Goal: Task Accomplishment & Management: Complete application form

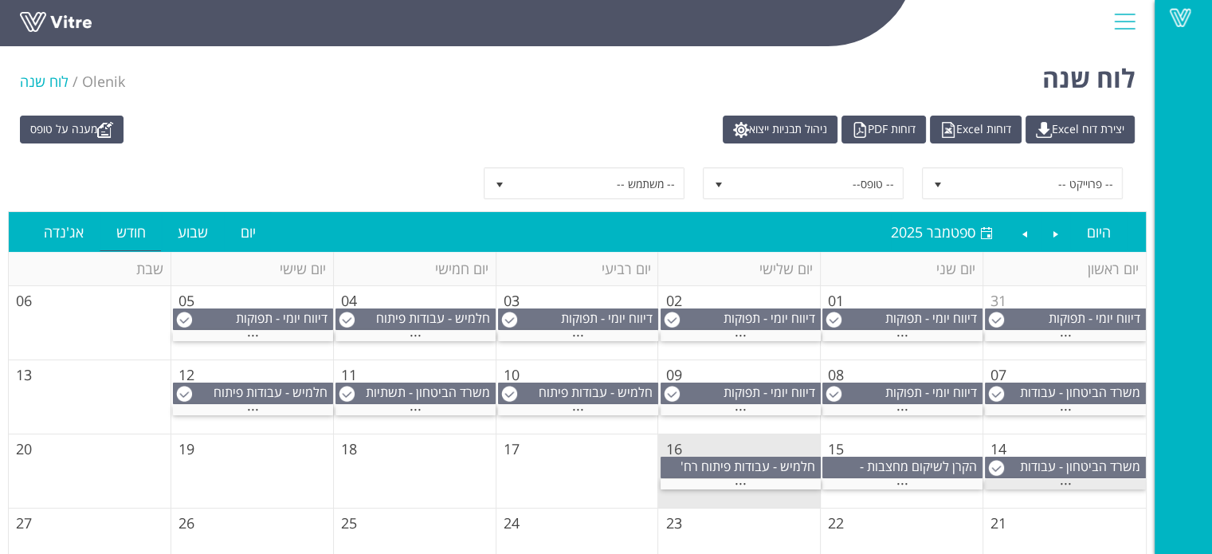
click at [1030, 480] on div "..." at bounding box center [1065, 484] width 161 height 10
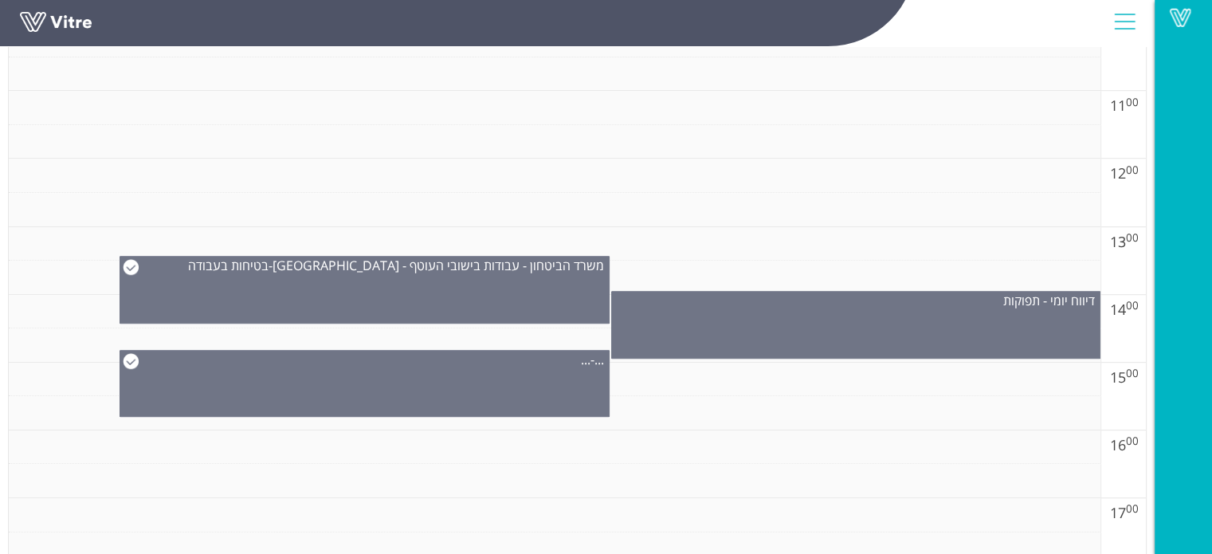
scroll to position [1036, 0]
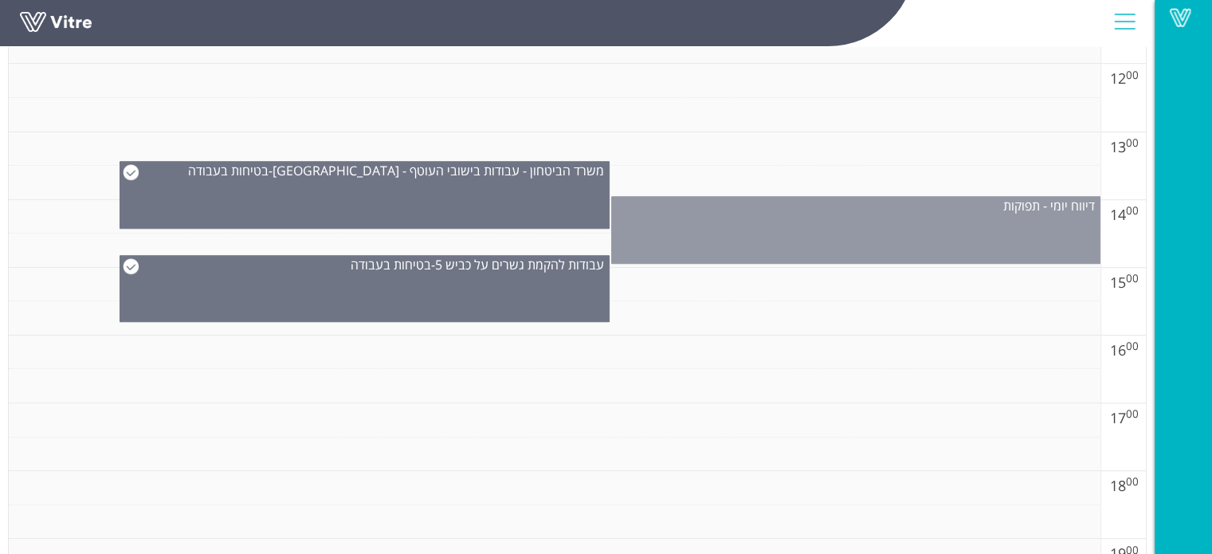
click at [771, 232] on div "דיווח יומי - תפוקות" at bounding box center [856, 230] width 490 height 68
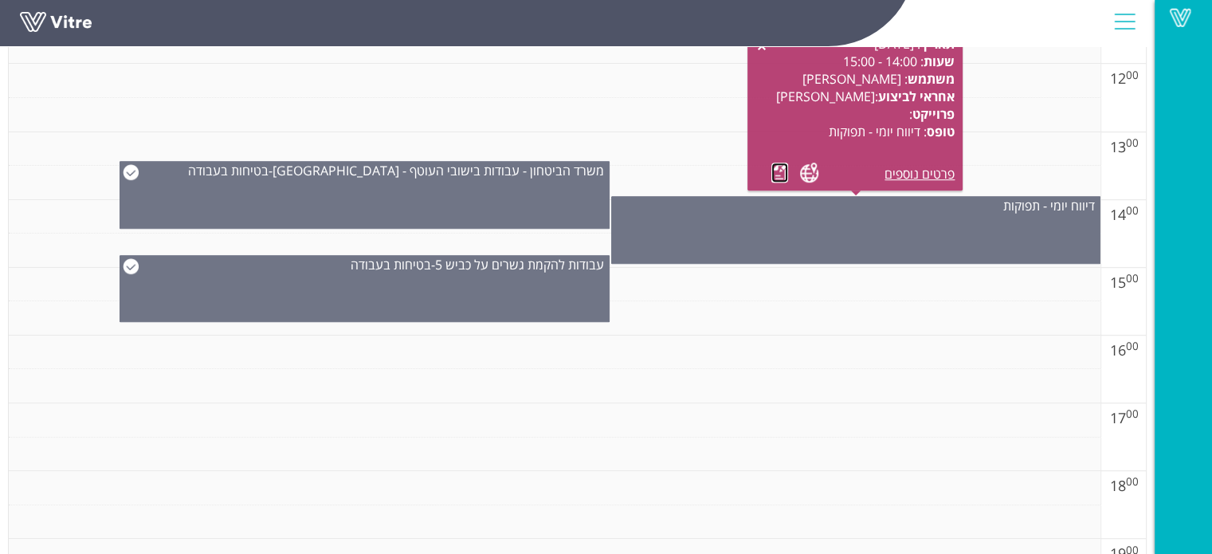
click at [781, 171] on link at bounding box center [779, 173] width 17 height 20
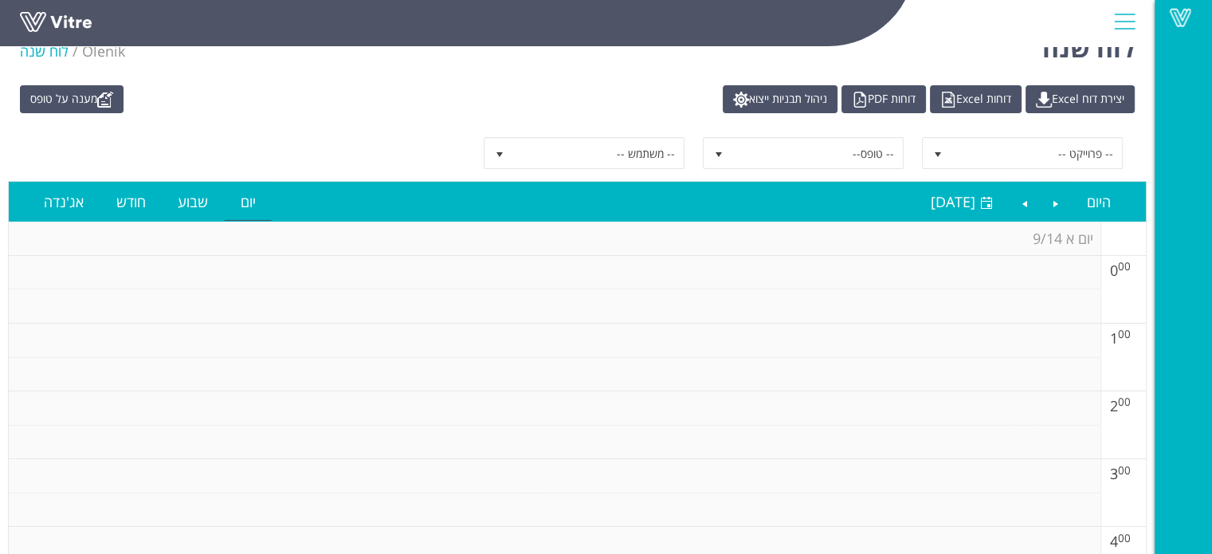
scroll to position [0, 0]
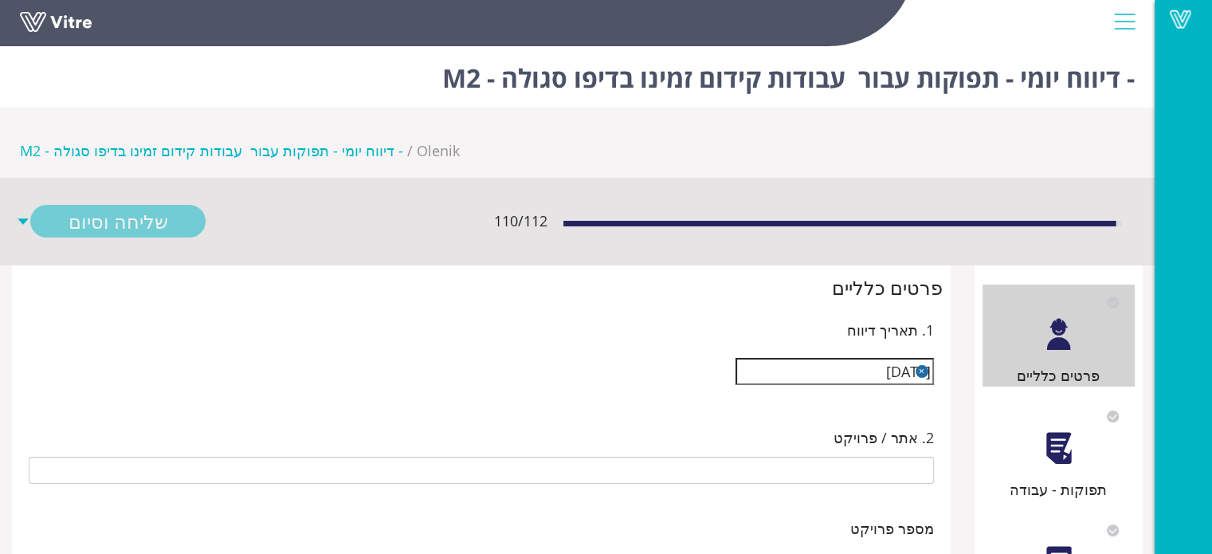
type input "[PERSON_NAME]"
type input "25-07 עבודות קידום זמינו בדיפו סגולה - M2"
click at [1033, 398] on div "תפוקות - עבודה" at bounding box center [1058, 449] width 153 height 102
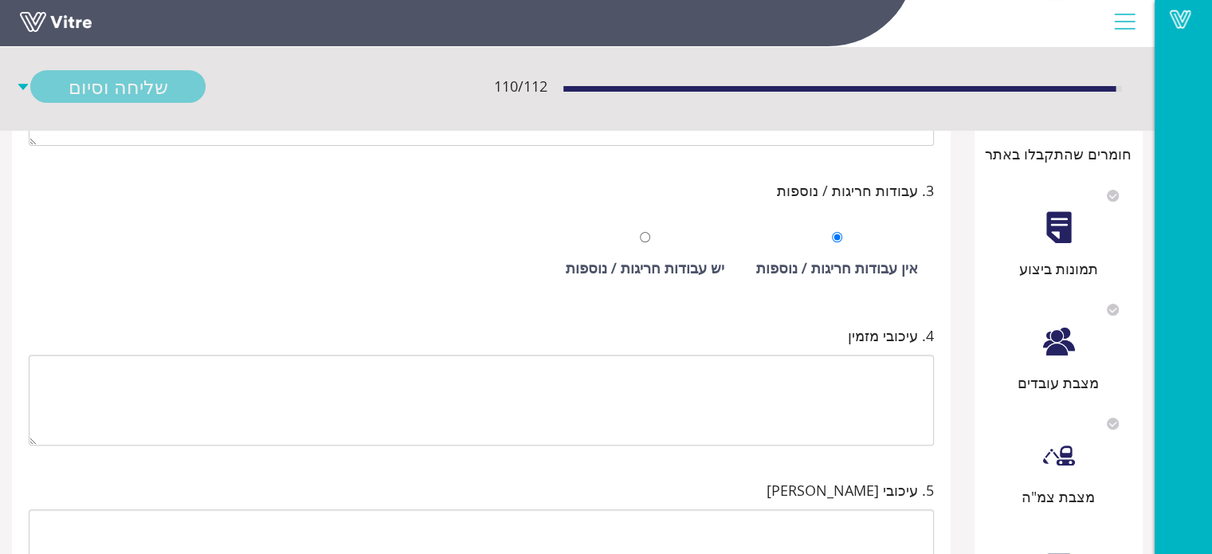
scroll to position [497, 0]
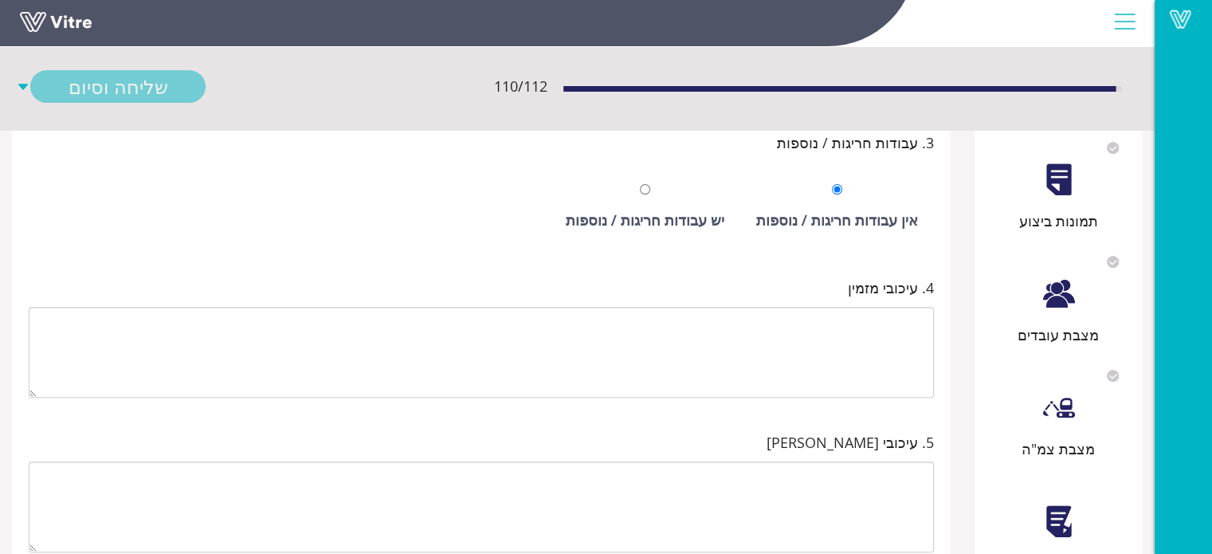
click at [1074, 504] on div at bounding box center [1059, 522] width 36 height 36
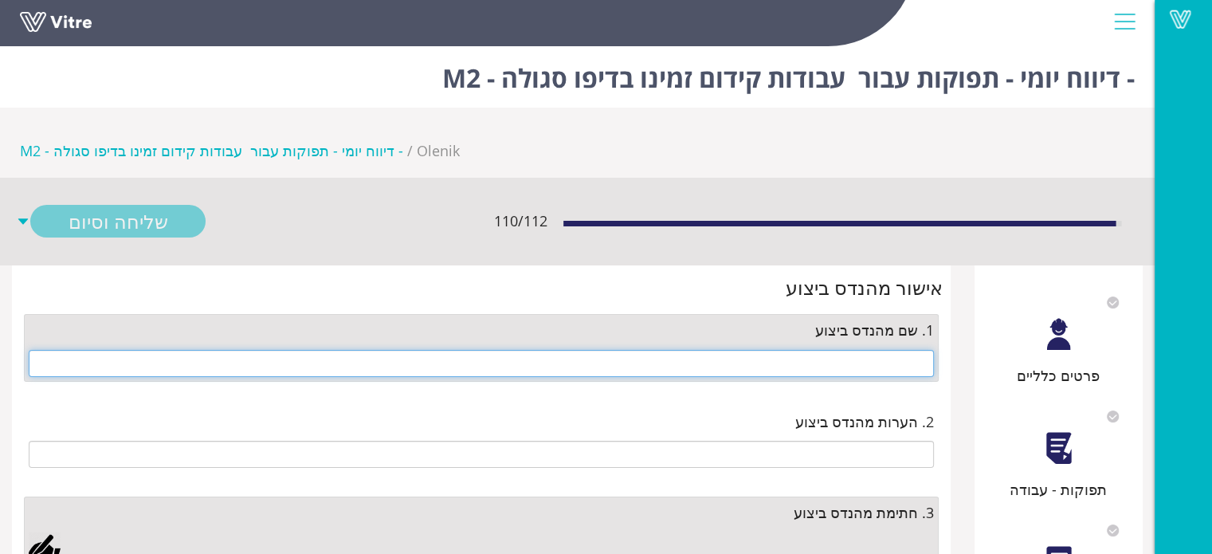
click at [876, 350] on input "text" at bounding box center [481, 363] width 905 height 27
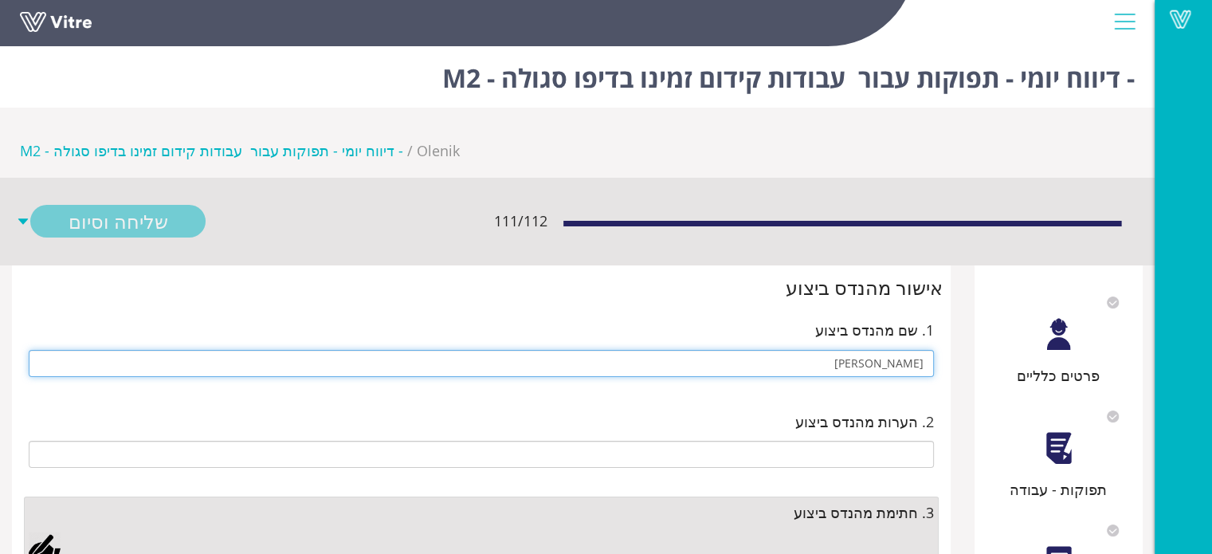
type input "[PERSON_NAME]"
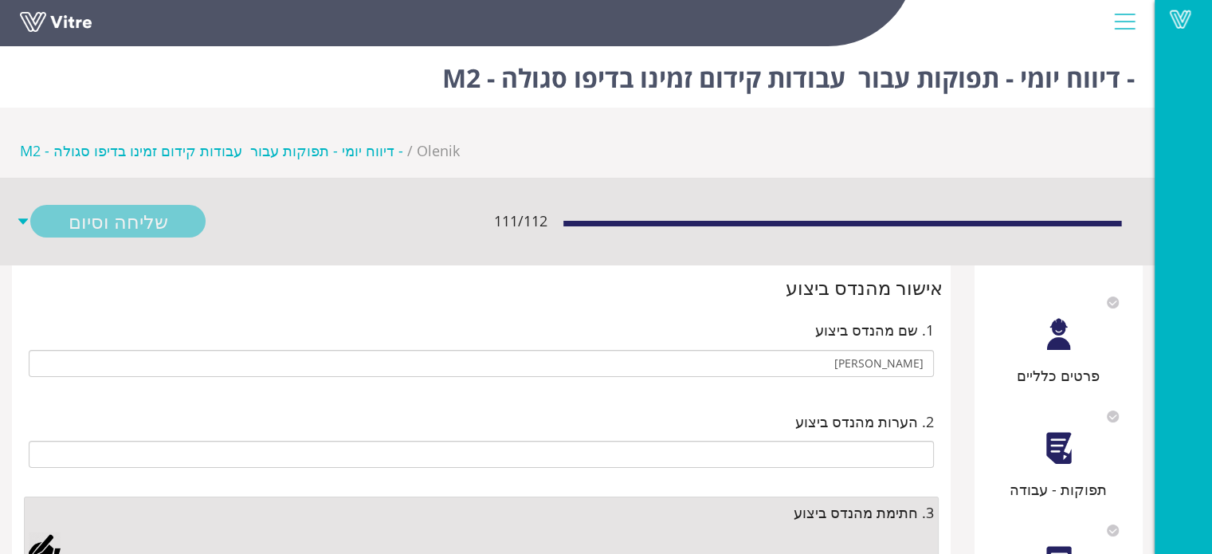
drag, startPoint x: 46, startPoint y: 480, endPoint x: 198, endPoint y: 423, distance: 161.6
click at [48, 531] on div at bounding box center [45, 547] width 32 height 32
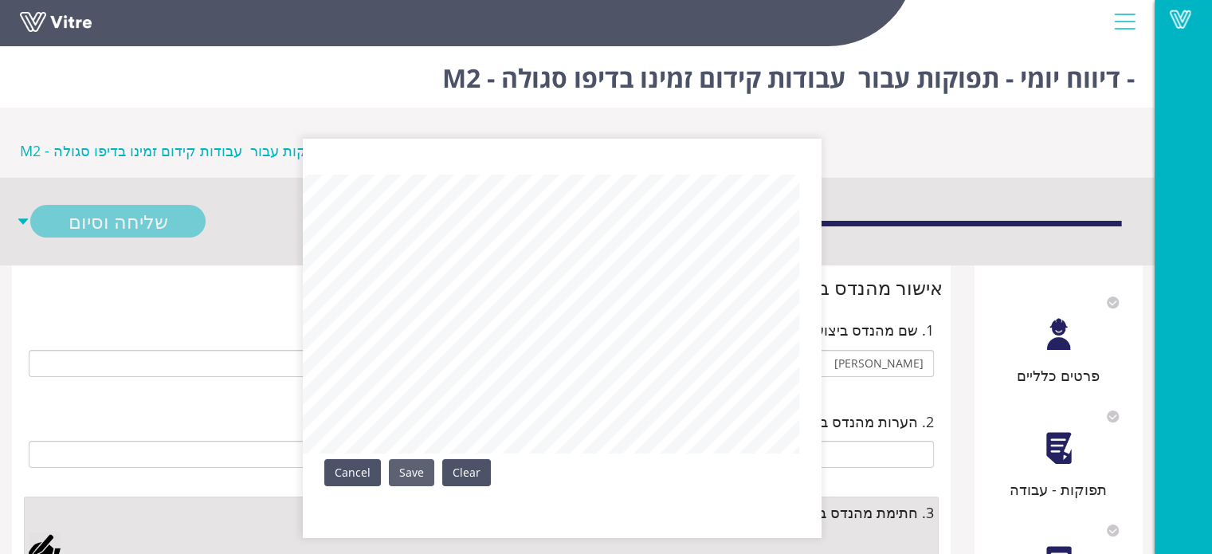
click at [431, 461] on div "Clear Save Cancel" at bounding box center [562, 338] width 518 height 398
click at [405, 480] on link "Save" at bounding box center [411, 472] width 45 height 27
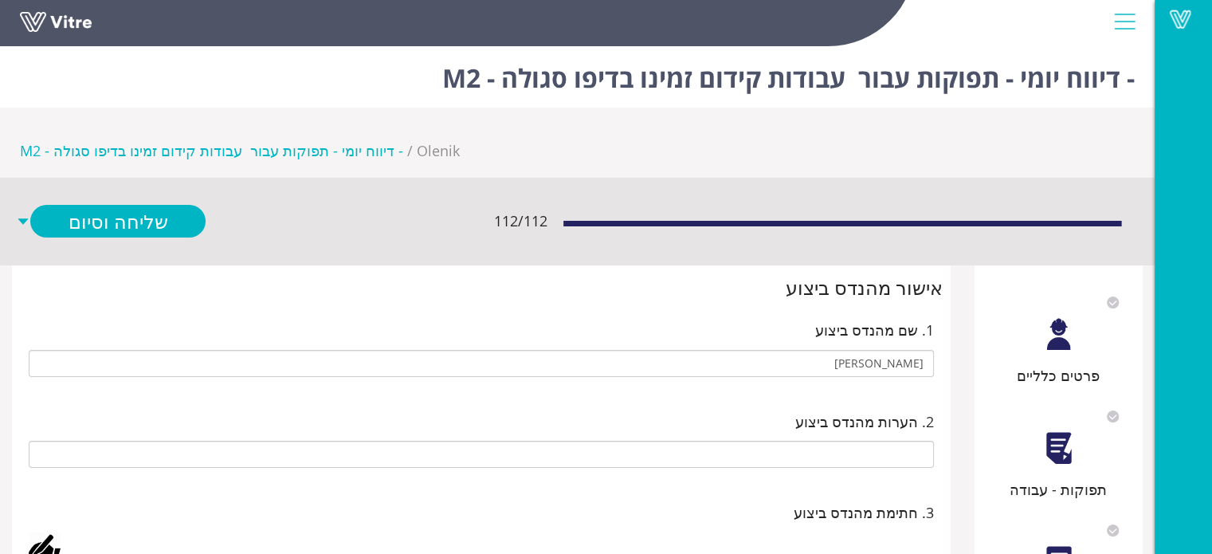
click at [173, 178] on div "112 / 112 שליחה וסיום" at bounding box center [577, 221] width 1154 height 86
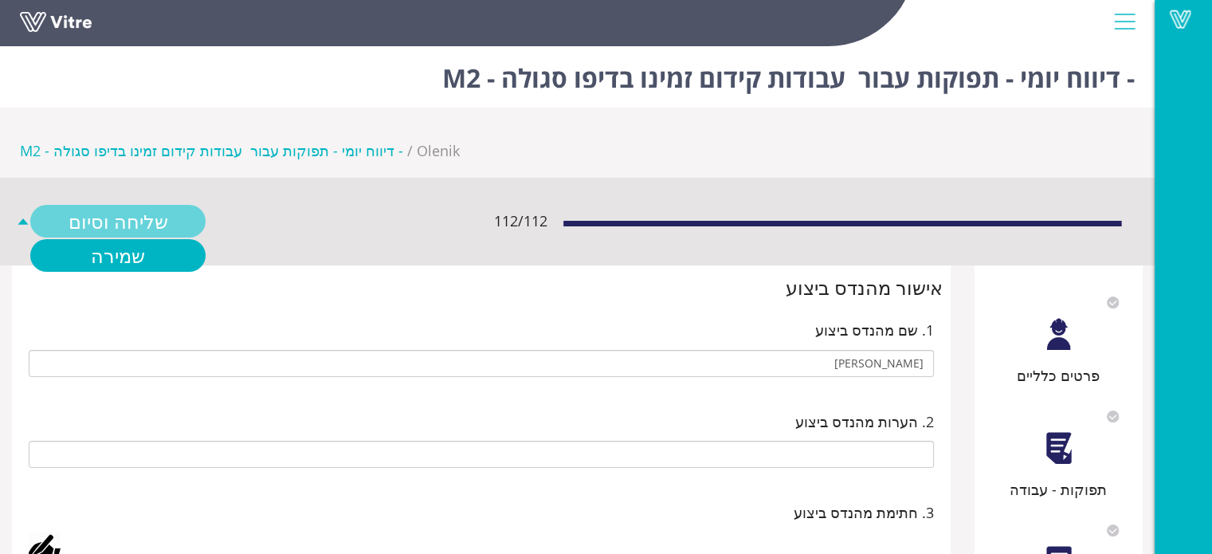
click at [174, 205] on link "שליחה וסיום" at bounding box center [117, 221] width 175 height 33
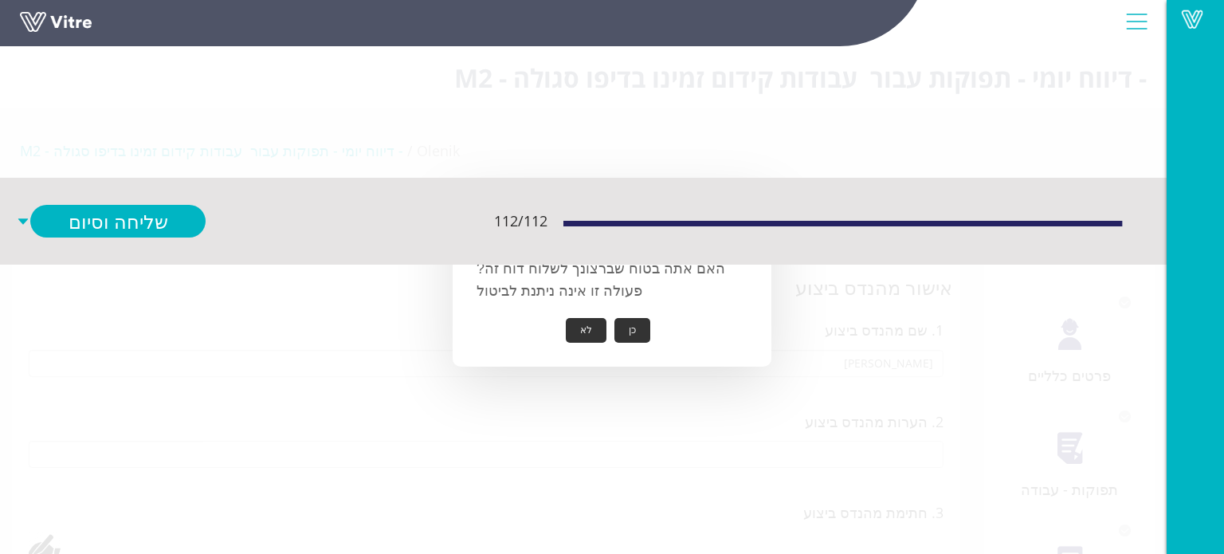
click at [639, 330] on button "כן" at bounding box center [632, 330] width 36 height 25
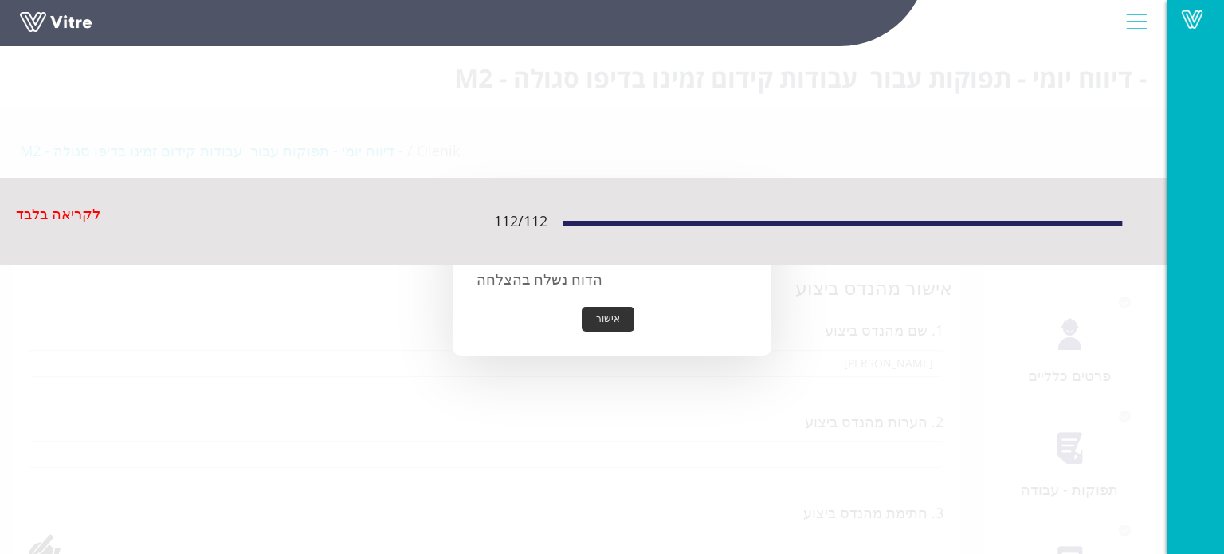
click at [591, 314] on button "אישור" at bounding box center [608, 319] width 53 height 25
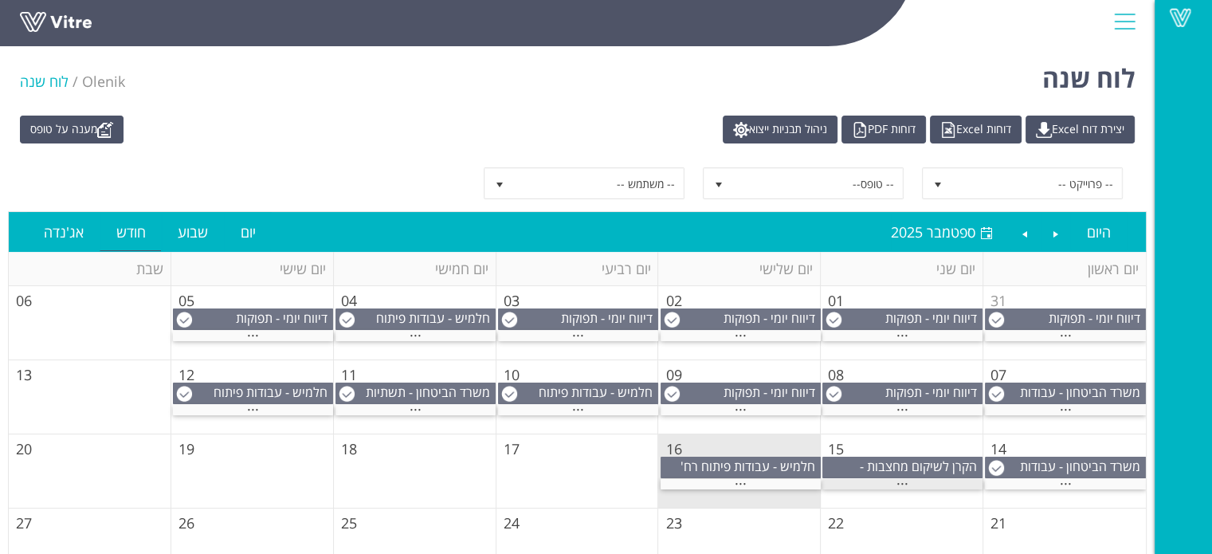
click at [908, 480] on div "..." at bounding box center [902, 484] width 160 height 10
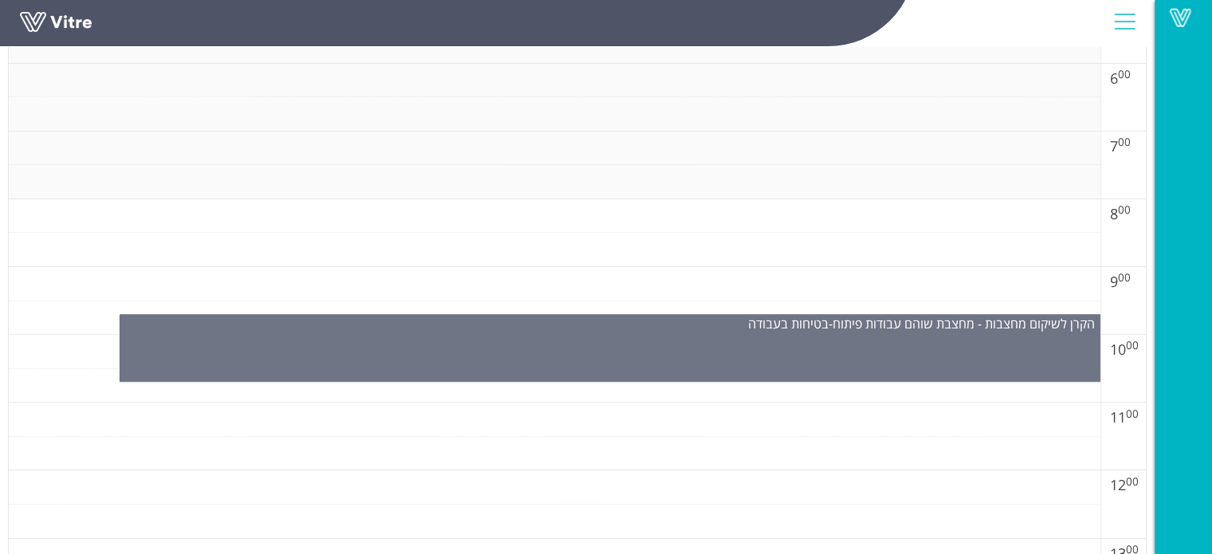
scroll to position [637, 0]
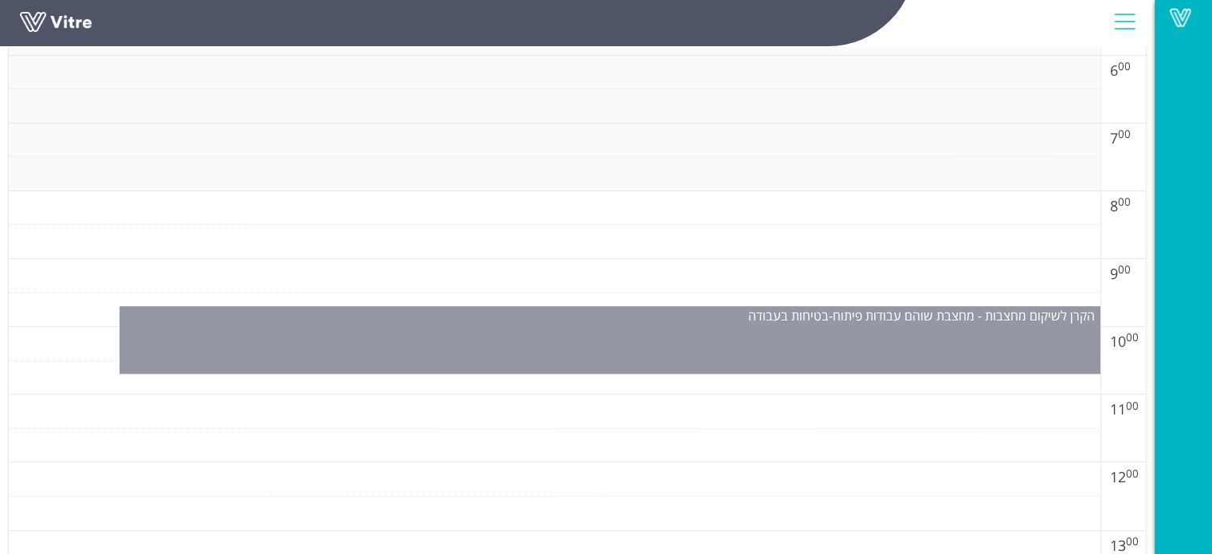
click at [838, 341] on div "הקרן לשיקום מחצבות - מחצבת שוהם עבודות פיתוח - בטיחות בעבודה" at bounding box center [610, 340] width 981 height 68
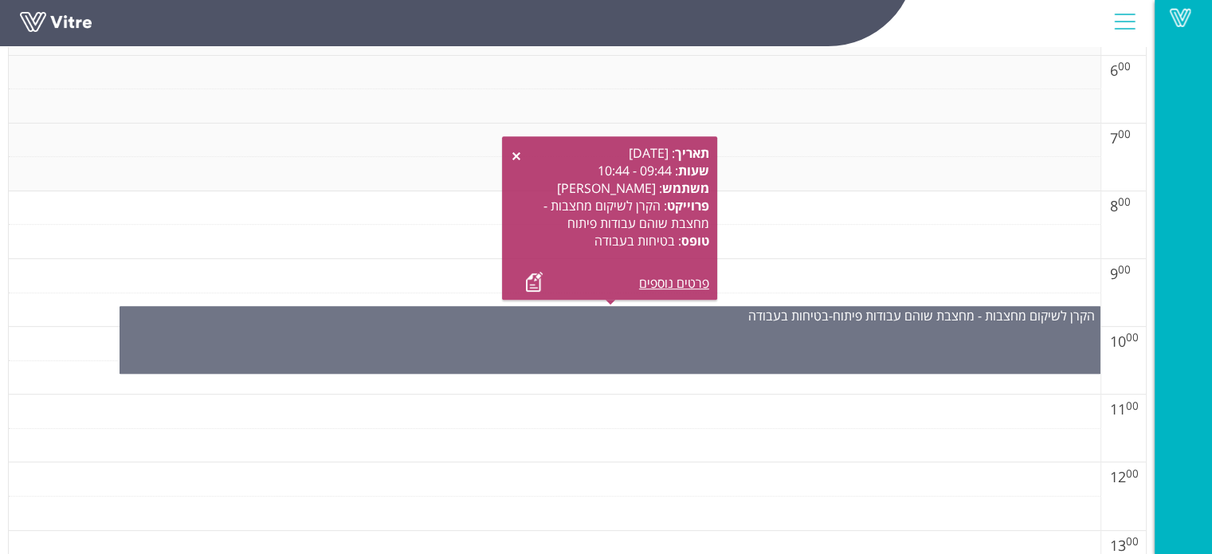
click at [763, 480] on td at bounding box center [555, 479] width 1092 height 34
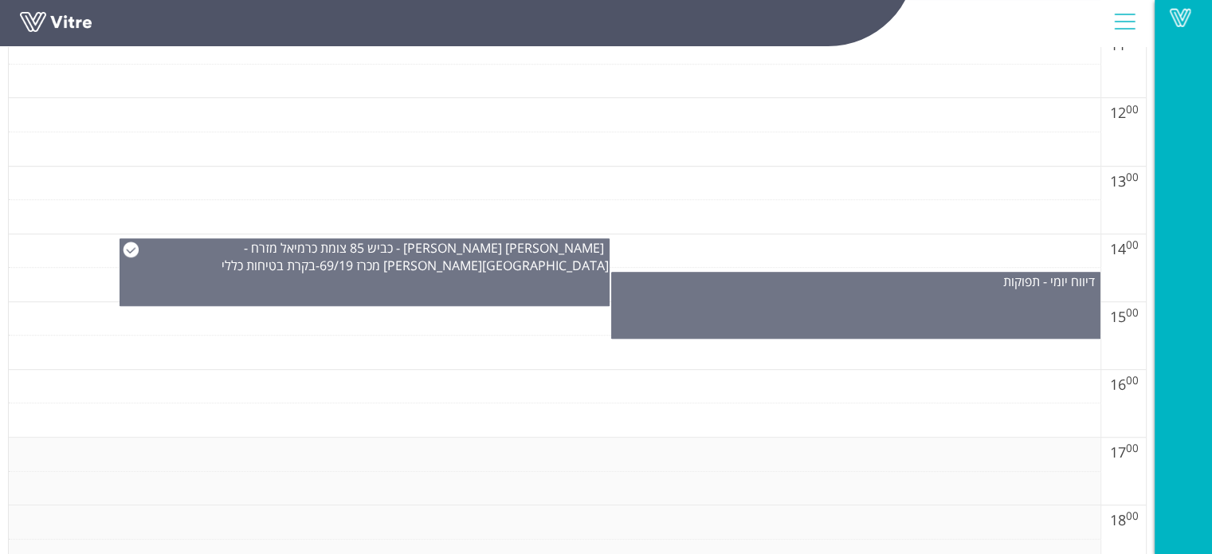
scroll to position [1036, 0]
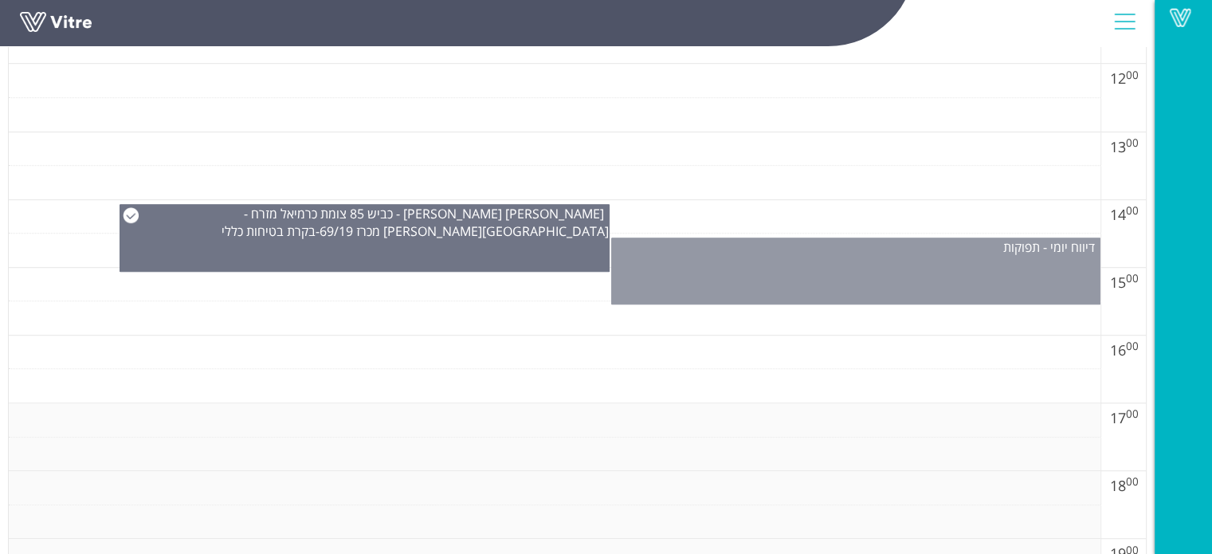
click at [764, 258] on div "דיווח יומי - תפוקות" at bounding box center [856, 270] width 490 height 67
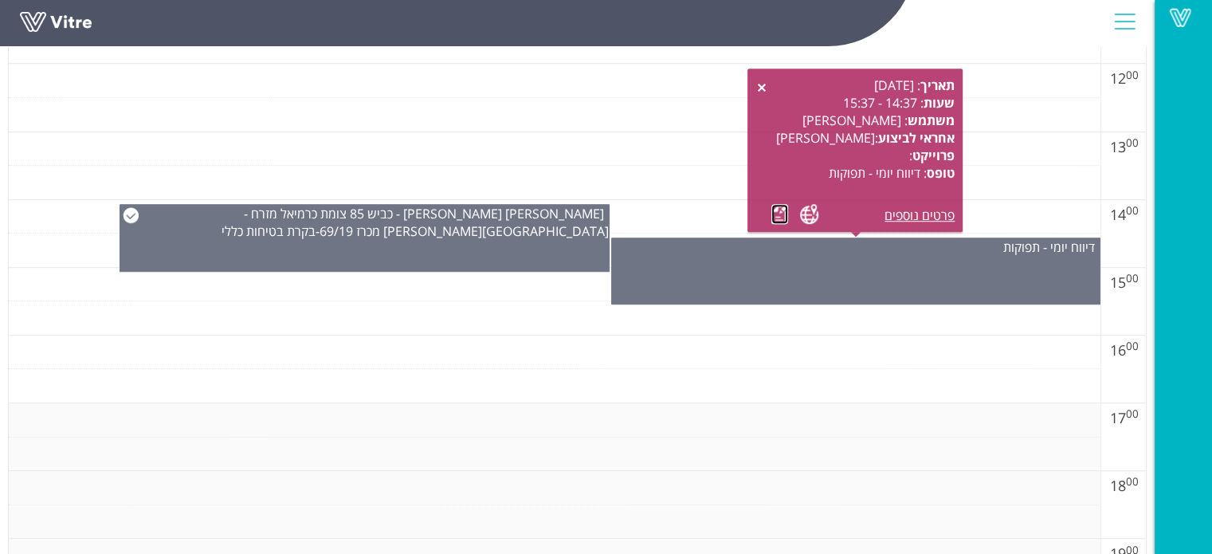
click at [774, 216] on link at bounding box center [779, 214] width 17 height 20
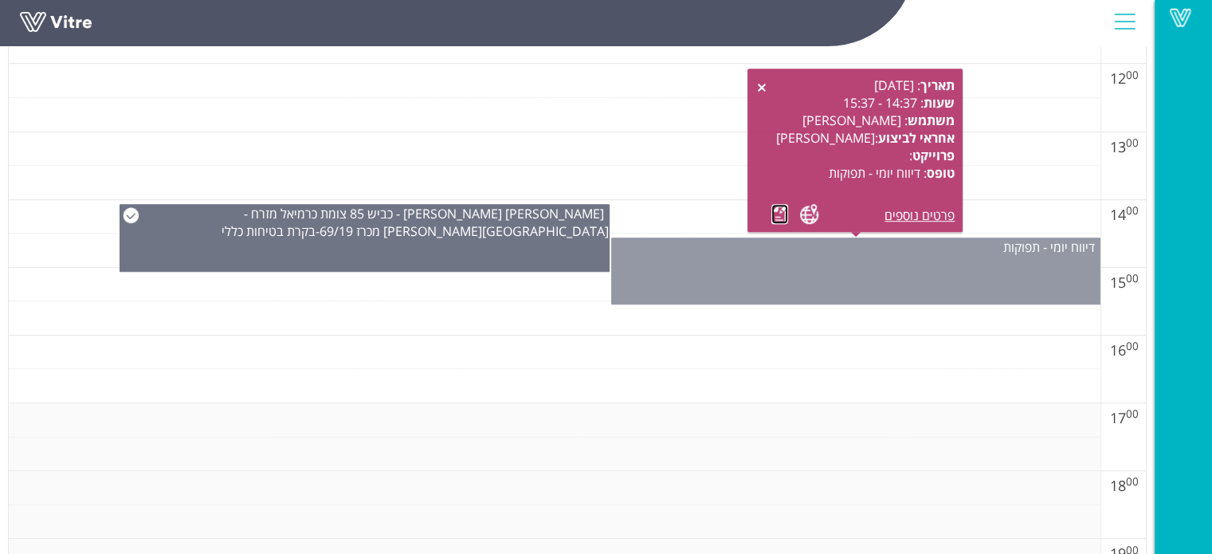
click at [903, 273] on div "דיווח יומי - תפוקות" at bounding box center [856, 270] width 490 height 67
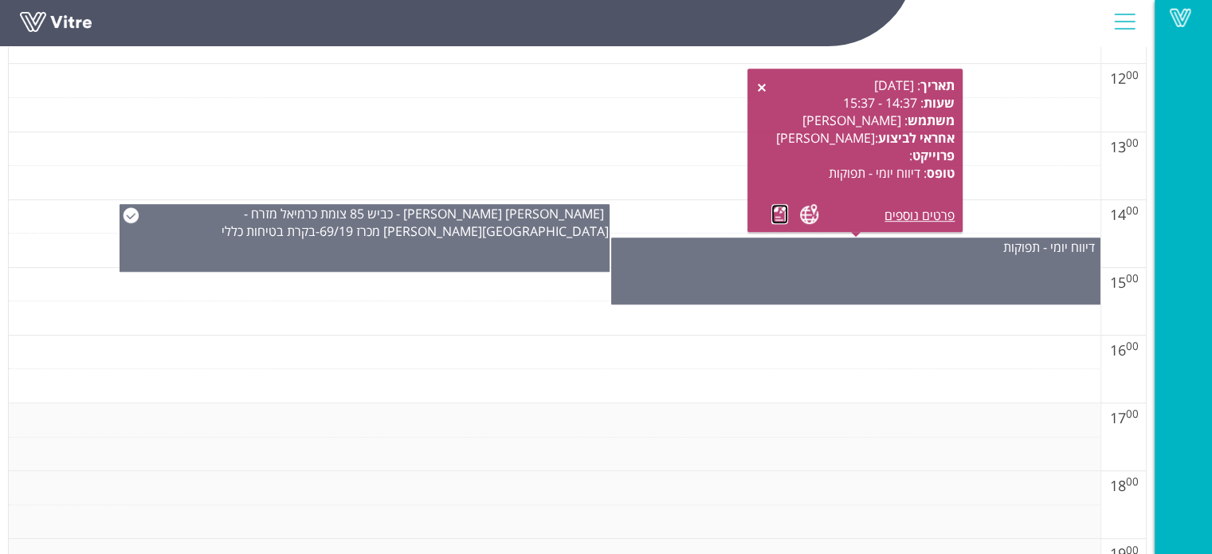
click at [781, 216] on link at bounding box center [779, 214] width 17 height 20
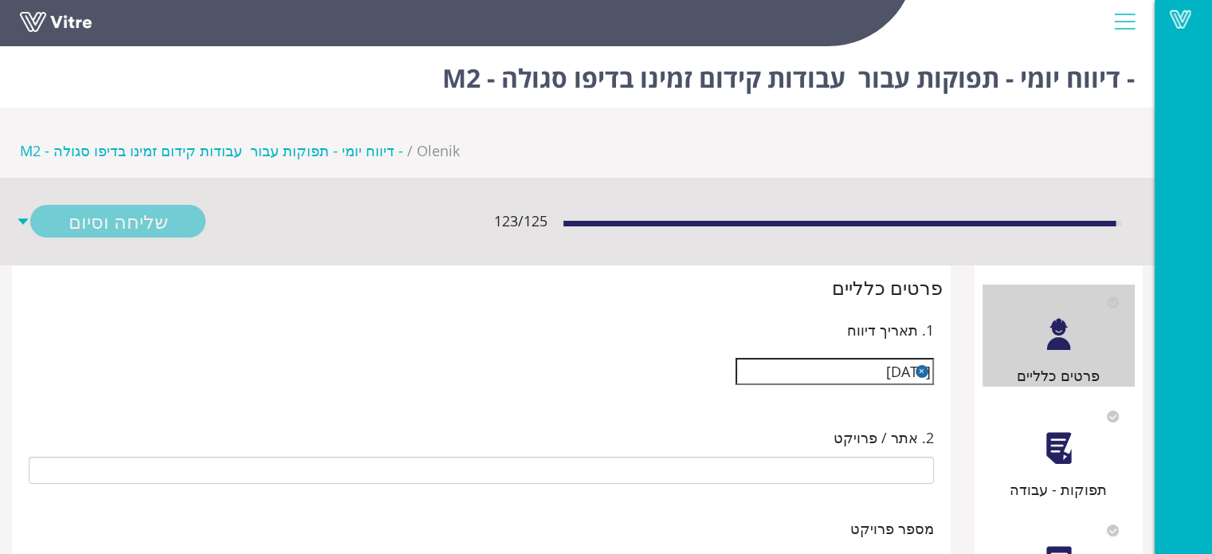
type input "[PERSON_NAME]"
type input "25-07 עבודות קידום זמינו בדיפו סגולה - M2"
click at [1060, 430] on div at bounding box center [1059, 448] width 36 height 36
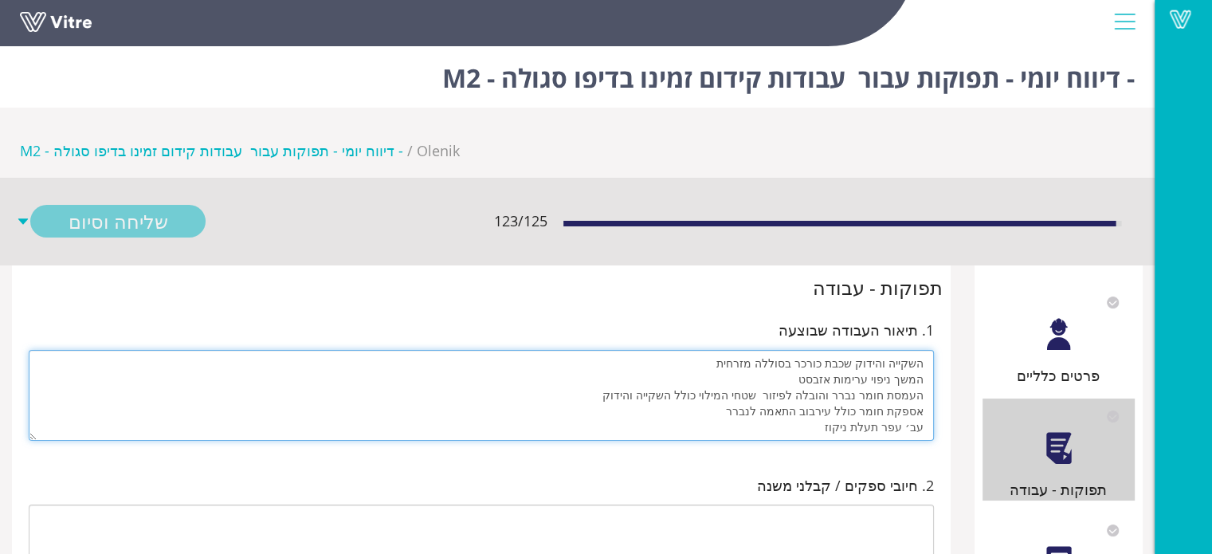
click at [890, 350] on textarea "השקייה והידוק שכבת כורכר בסוללה מזרחית המשך ניפוי ערימות אזבסט העמסת חומר נברר …" at bounding box center [481, 395] width 905 height 91
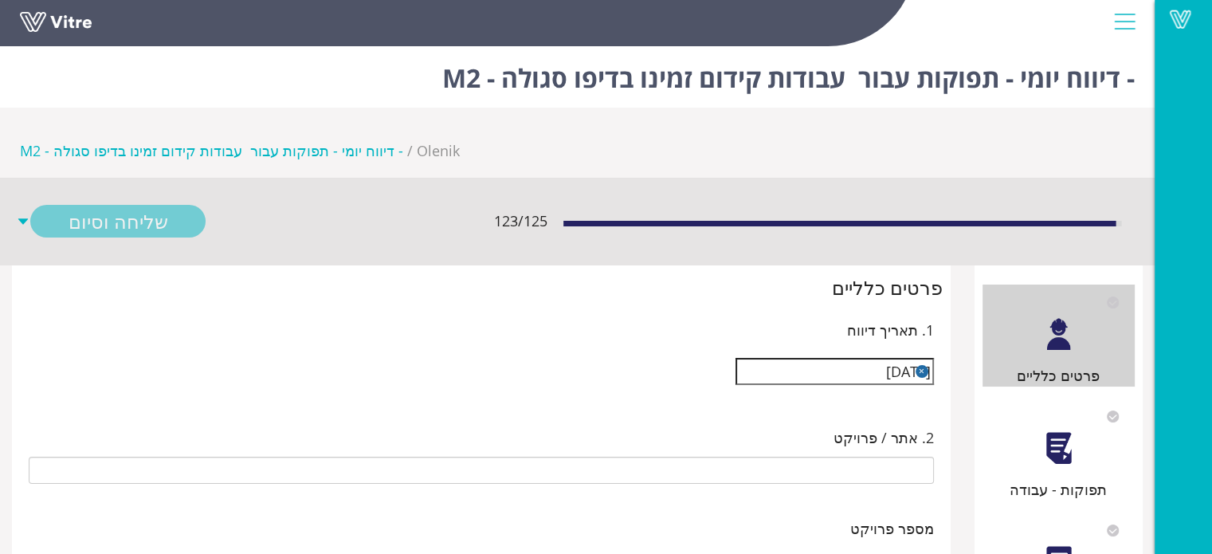
type input "25-07 עבודות קידום זמינו בדיפו סגולה - M2"
type input "[PERSON_NAME]"
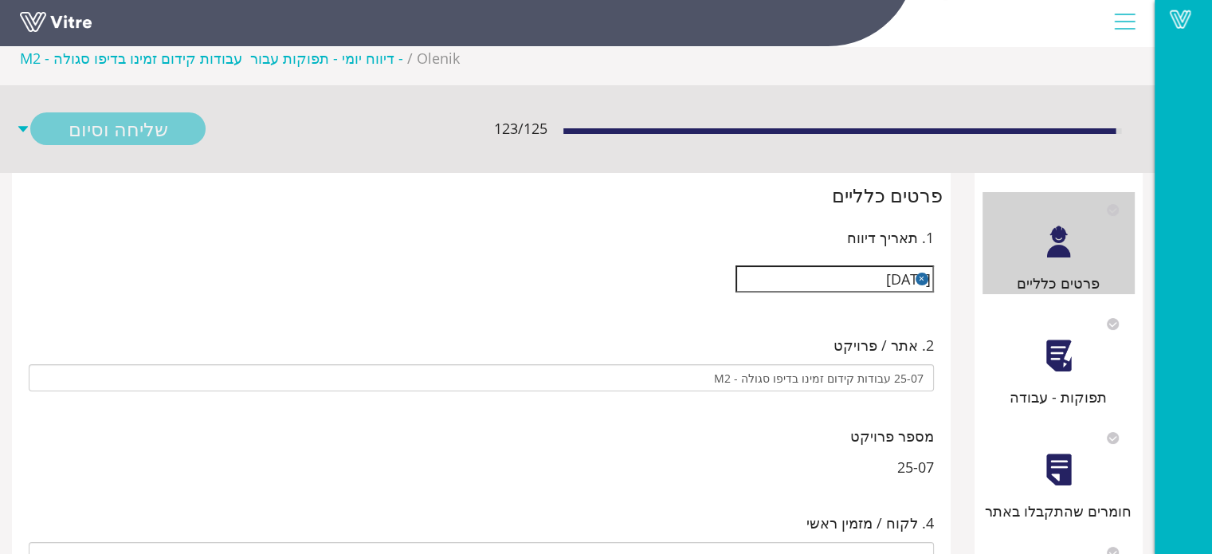
scroll to position [80, 0]
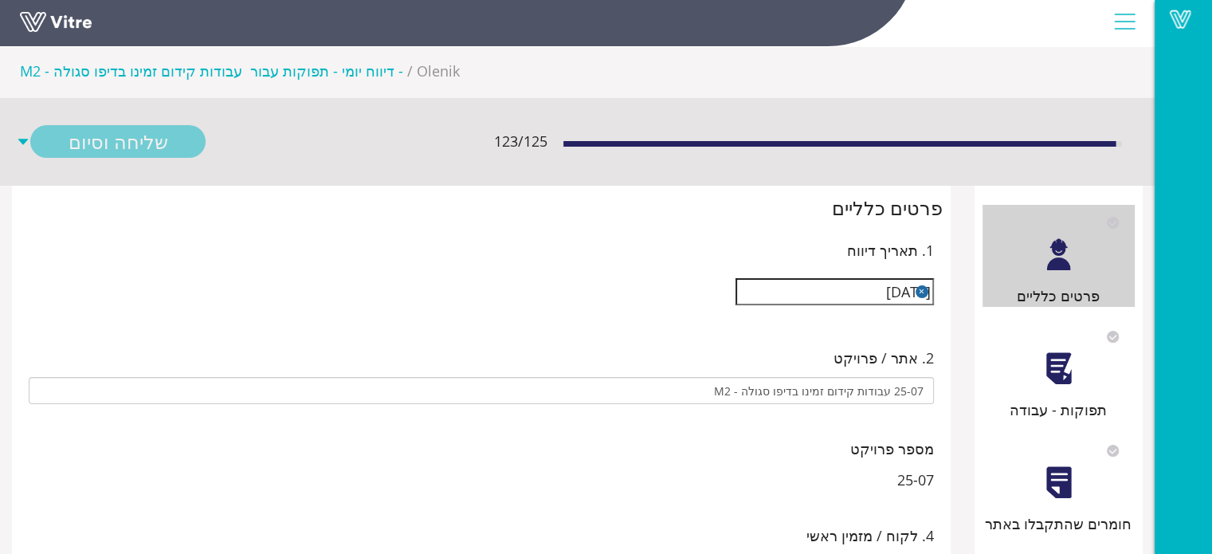
click at [1049, 351] on div at bounding box center [1059, 369] width 36 height 36
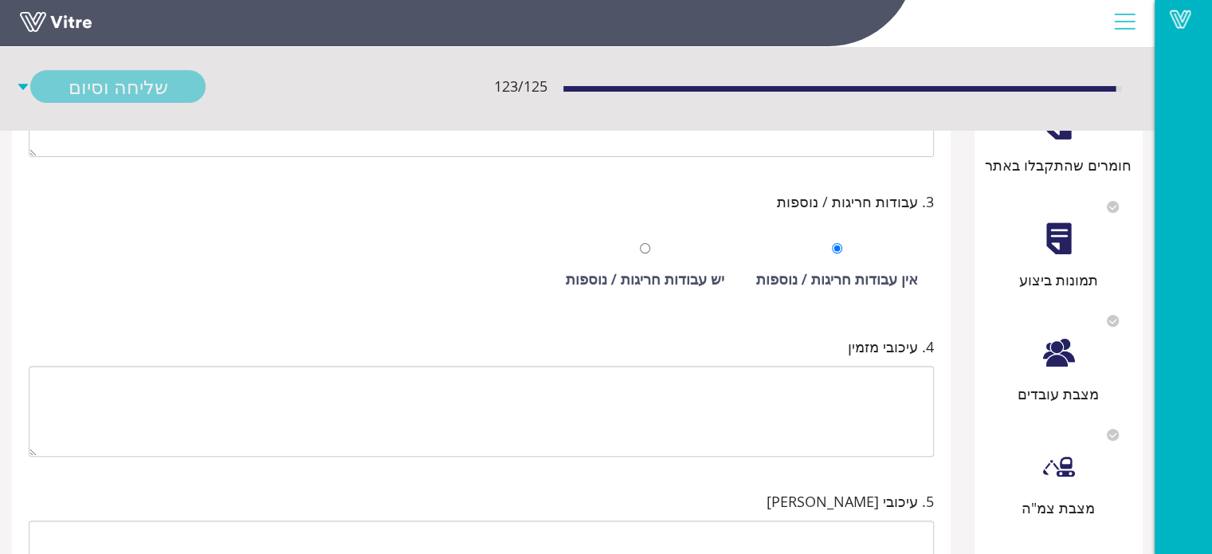
scroll to position [497, 0]
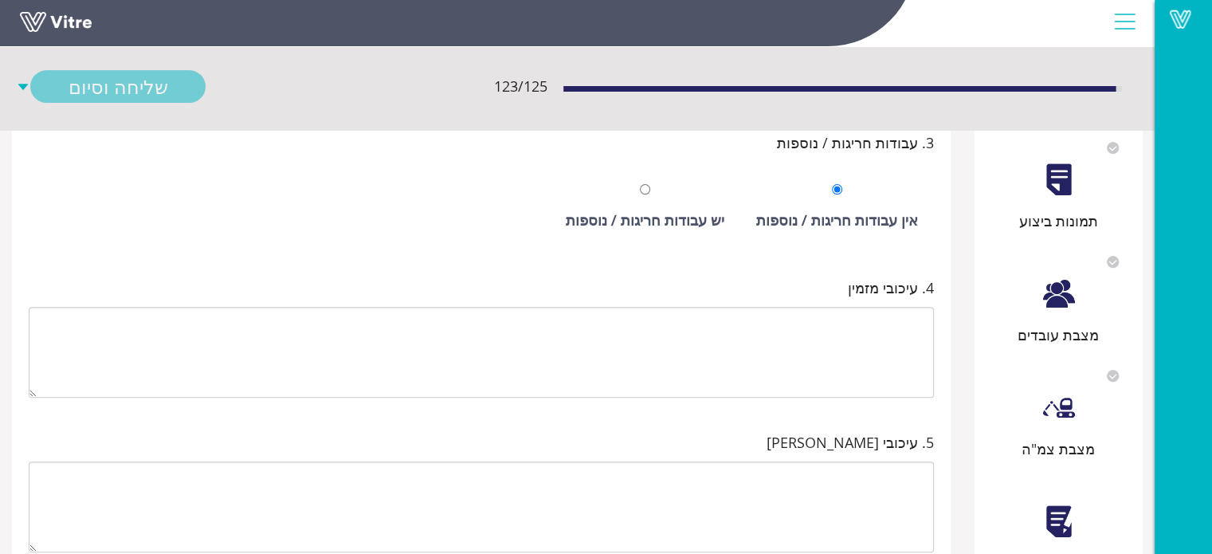
click at [1071, 475] on div "אישור מהנדס ביצוע" at bounding box center [1058, 523] width 153 height 102
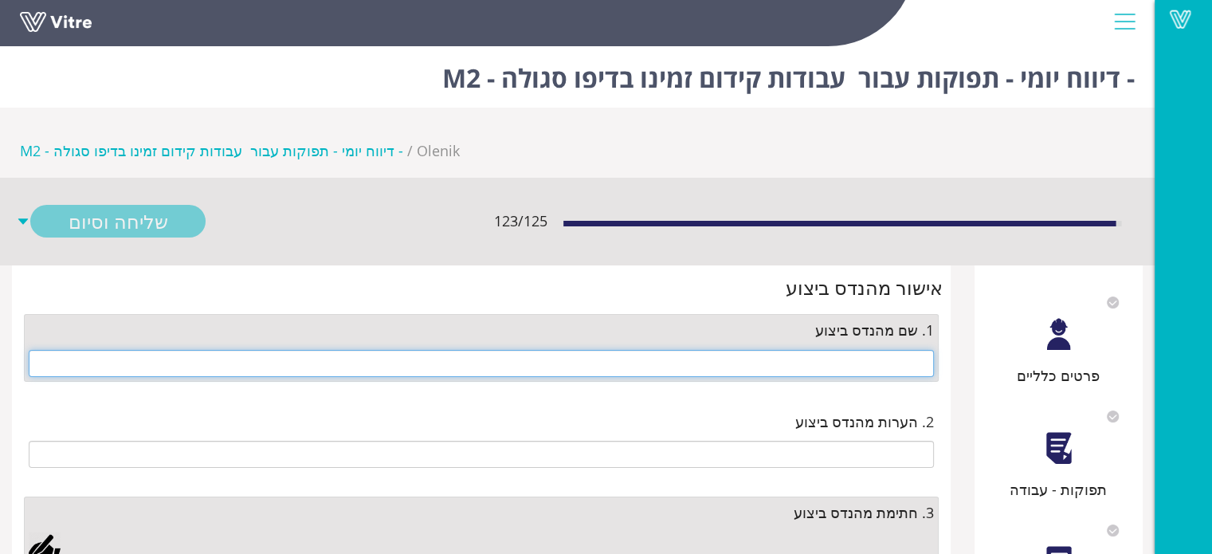
click at [890, 350] on input "text" at bounding box center [481, 363] width 905 height 27
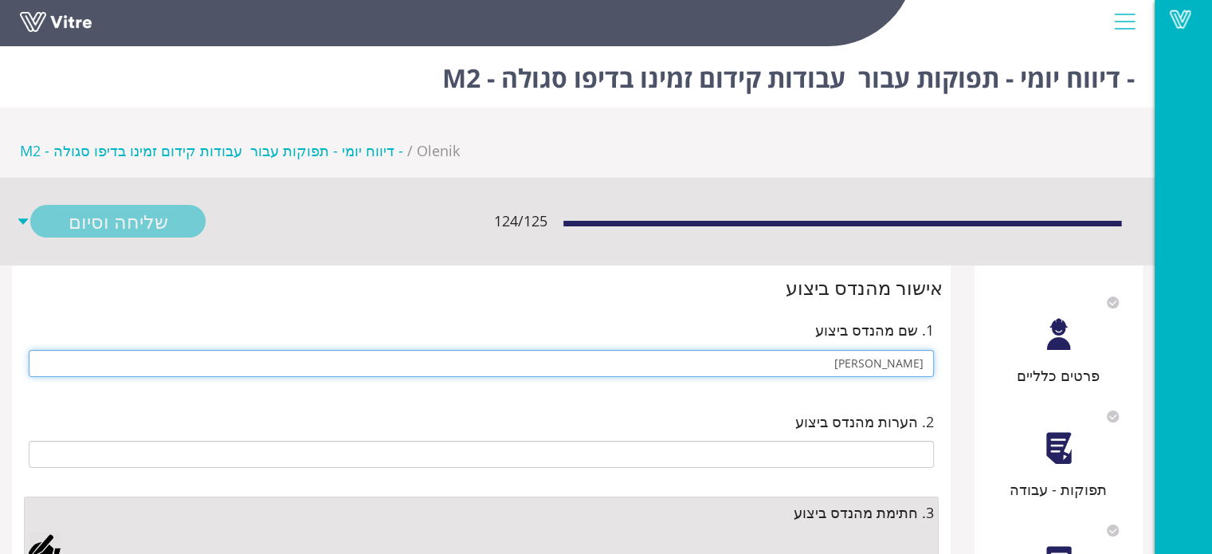
type input "[PERSON_NAME]"
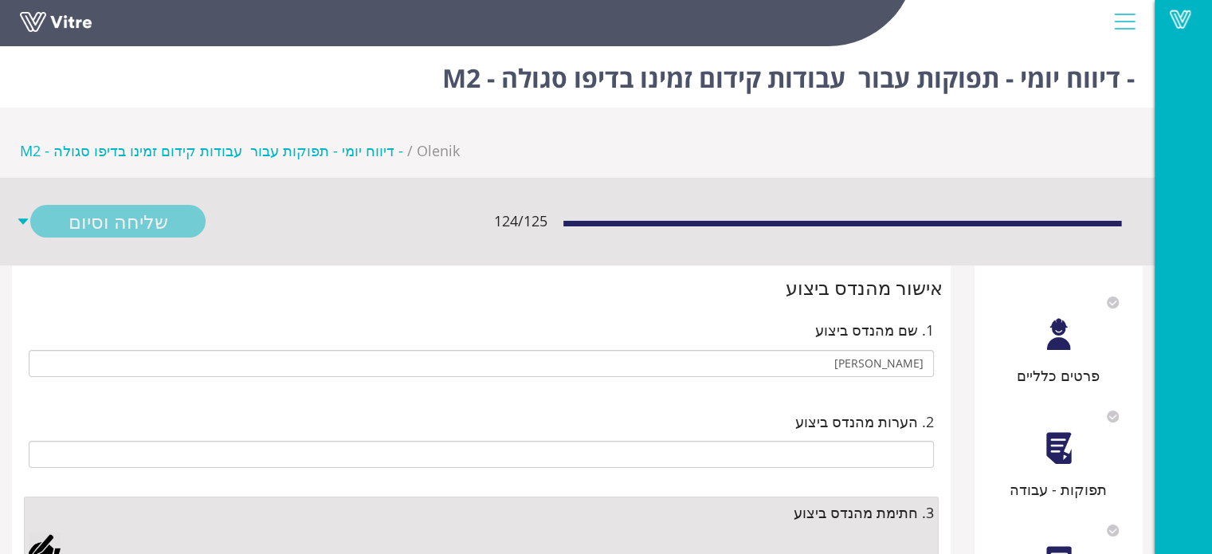
click at [47, 531] on div at bounding box center [45, 547] width 32 height 32
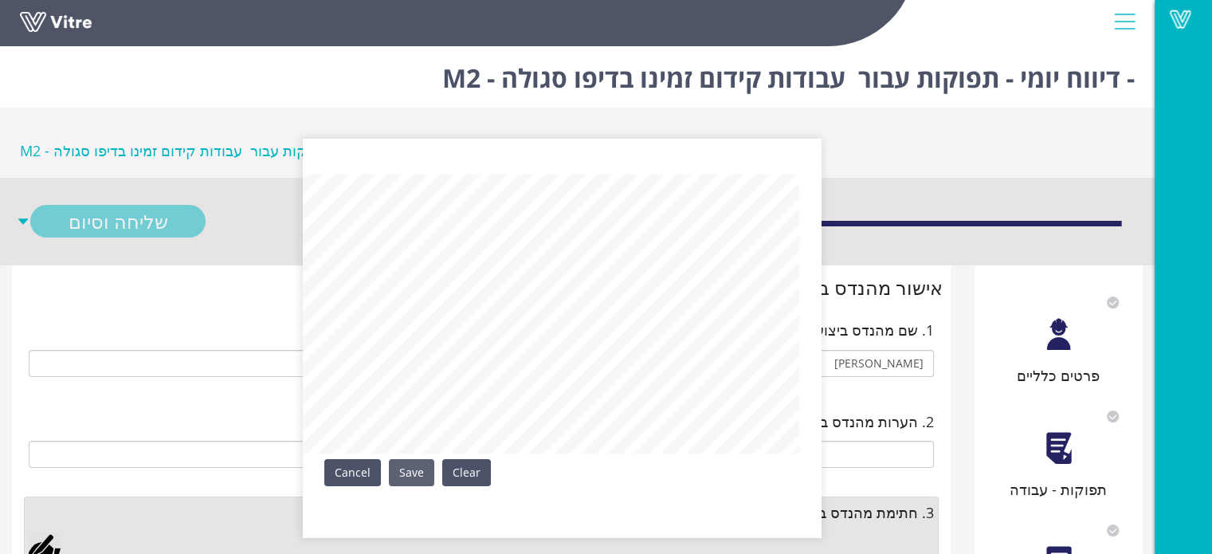
drag, startPoint x: 417, startPoint y: 480, endPoint x: 272, endPoint y: 347, distance: 195.7
click at [414, 478] on link "Save" at bounding box center [411, 472] width 45 height 27
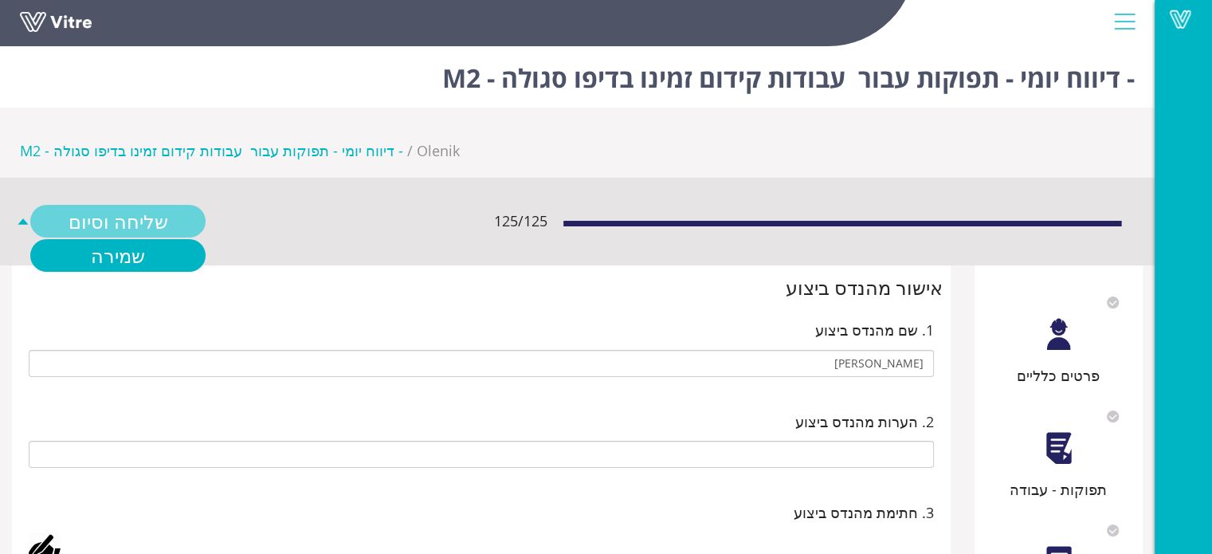
click at [176, 205] on link "שליחה וסיום" at bounding box center [117, 221] width 175 height 33
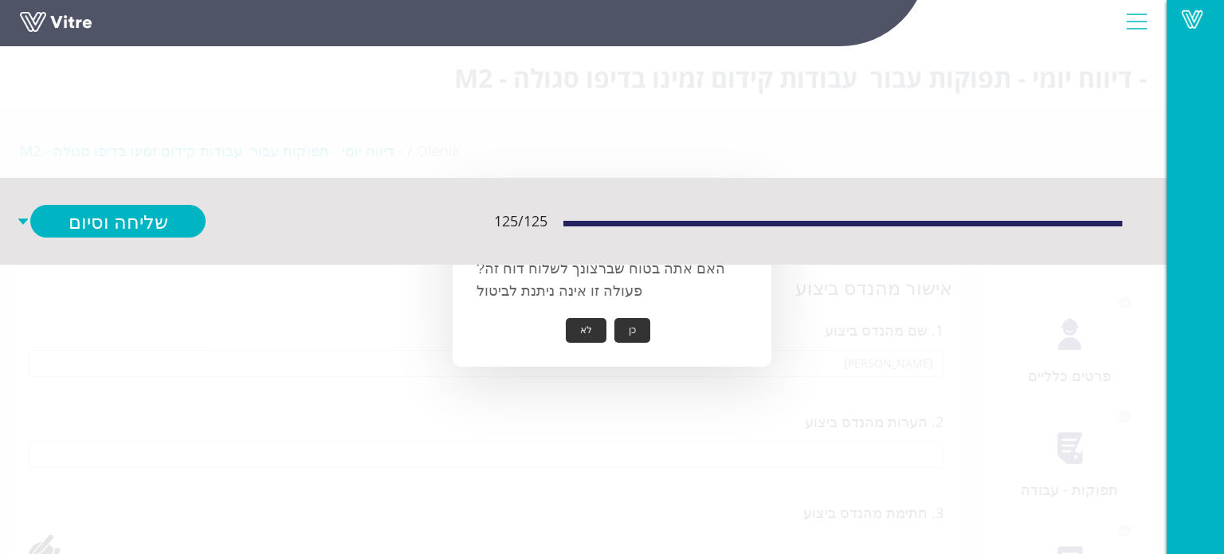
click at [627, 335] on button "כן" at bounding box center [632, 330] width 36 height 25
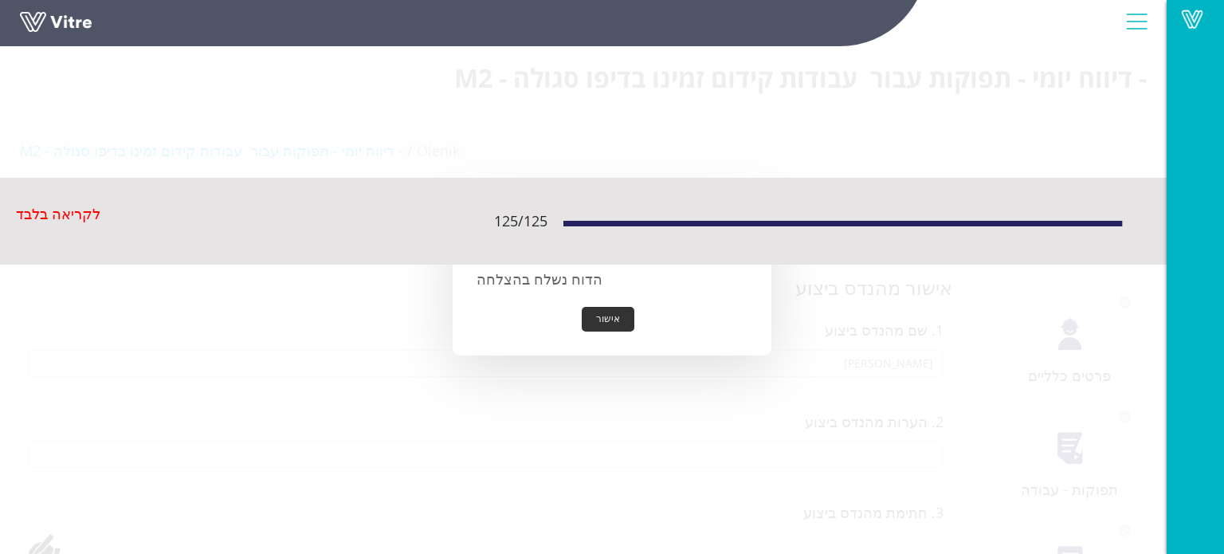
click at [614, 310] on button "אישור" at bounding box center [608, 319] width 53 height 25
